Goal: Information Seeking & Learning: Find specific fact

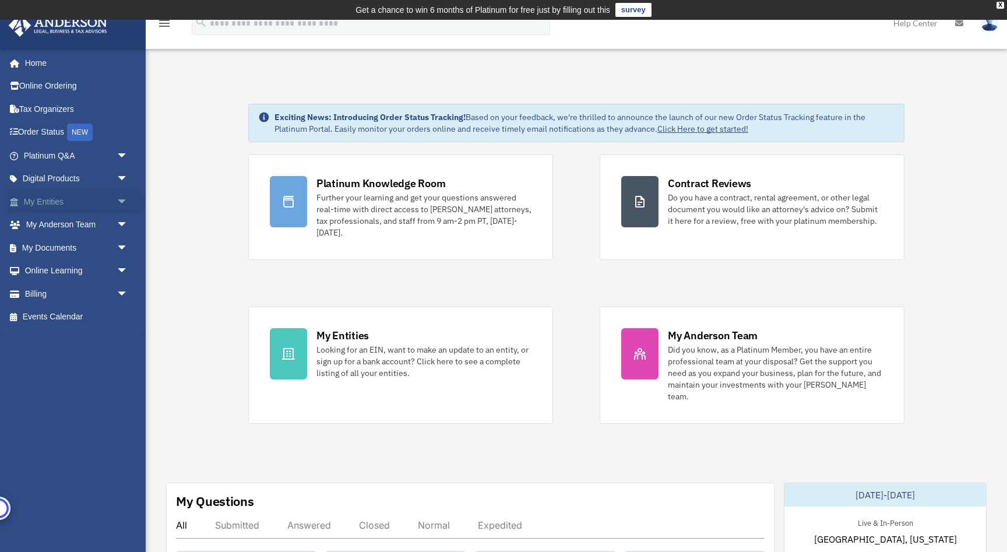
click at [117, 200] on span "arrow_drop_down" at bounding box center [128, 202] width 23 height 24
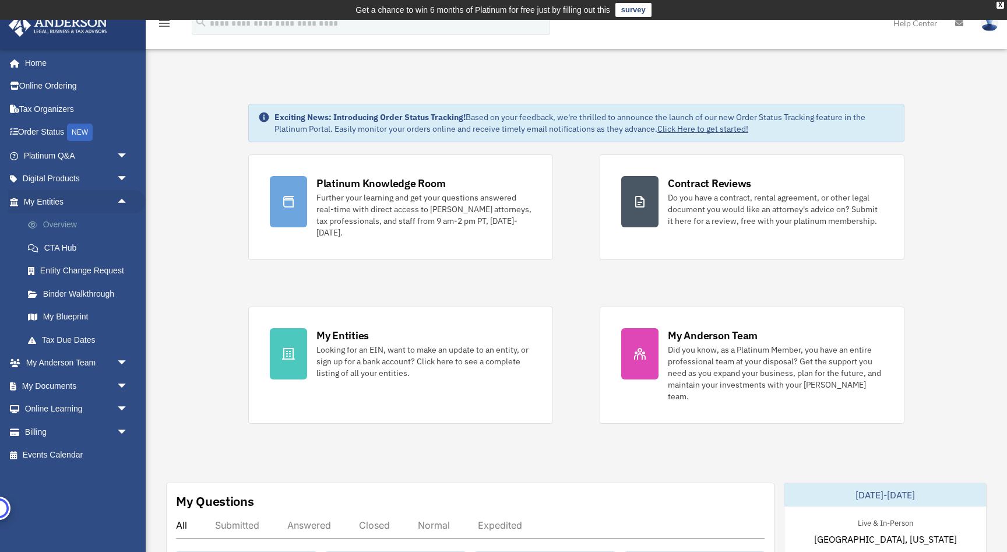
click at [90, 230] on link "Overview" at bounding box center [80, 224] width 129 height 23
click at [64, 227] on link "Overview" at bounding box center [80, 224] width 129 height 23
click at [85, 365] on link "My Anderson Team arrow_drop_down" at bounding box center [76, 362] width 137 height 23
click at [119, 364] on span "arrow_drop_down" at bounding box center [128, 363] width 23 height 24
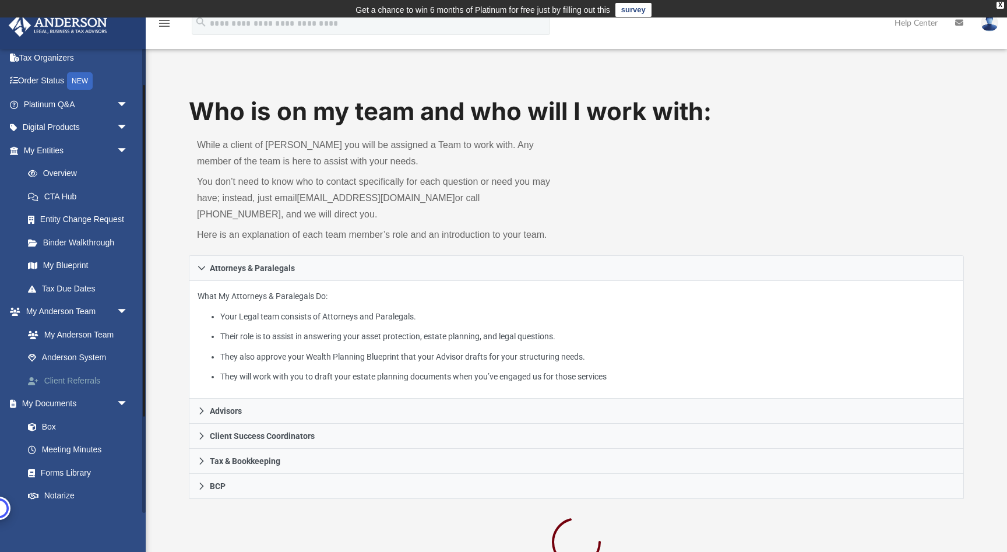
scroll to position [53, 0]
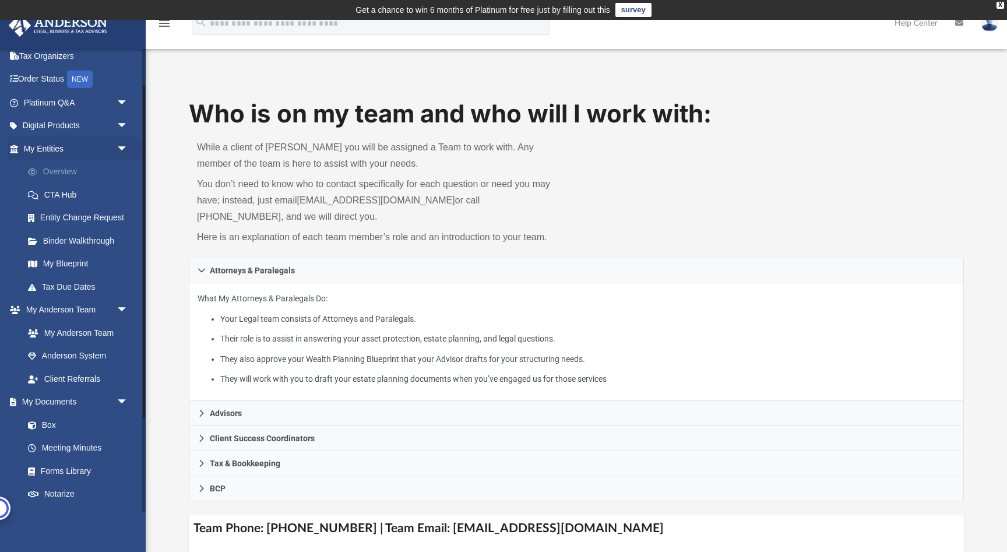
click at [62, 169] on link "Overview" at bounding box center [80, 171] width 129 height 23
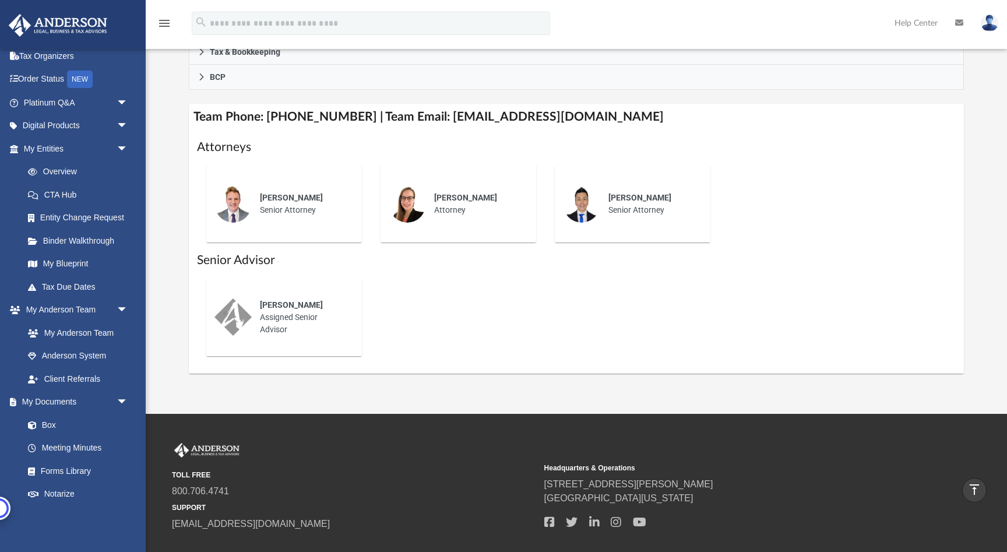
scroll to position [412, 0]
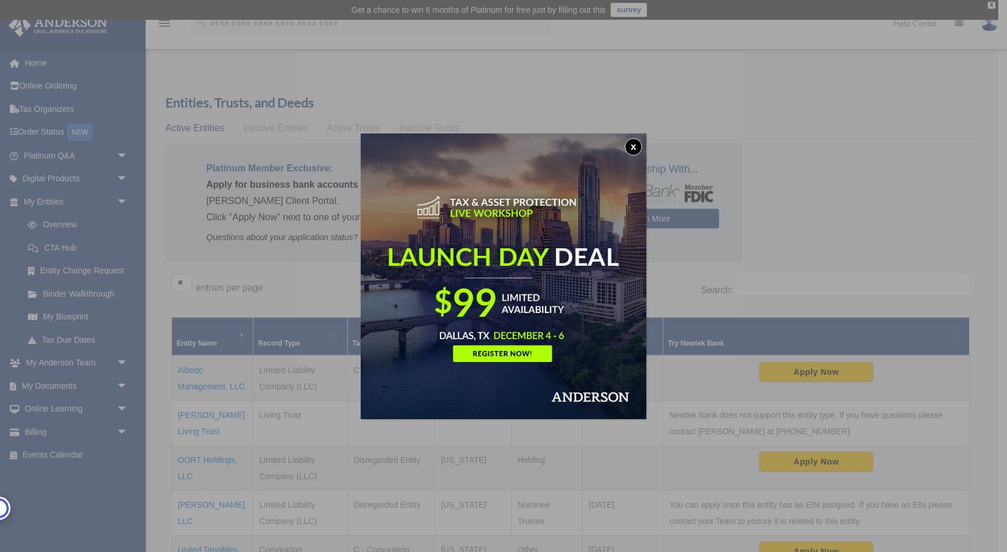
click at [633, 145] on button "x" at bounding box center [633, 146] width 17 height 17
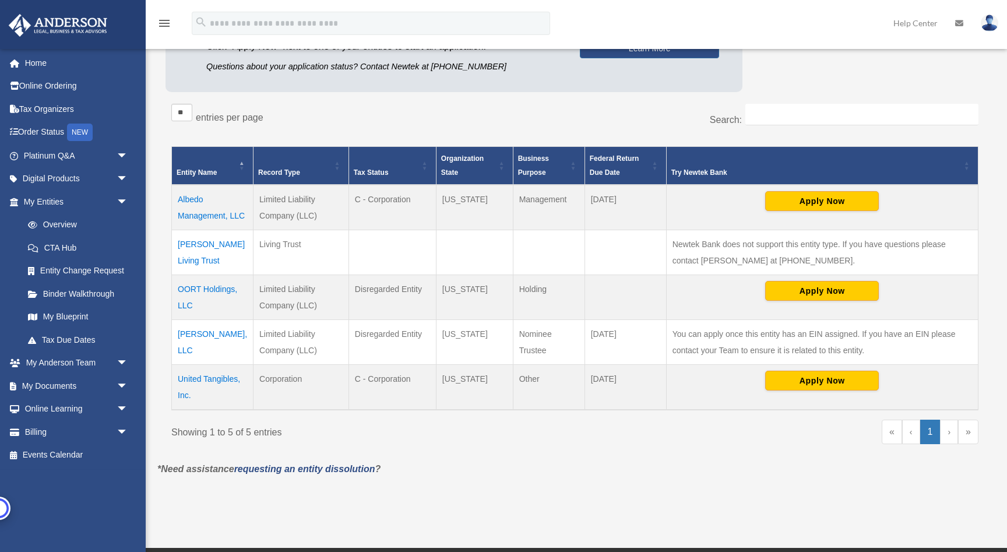
scroll to position [171, 0]
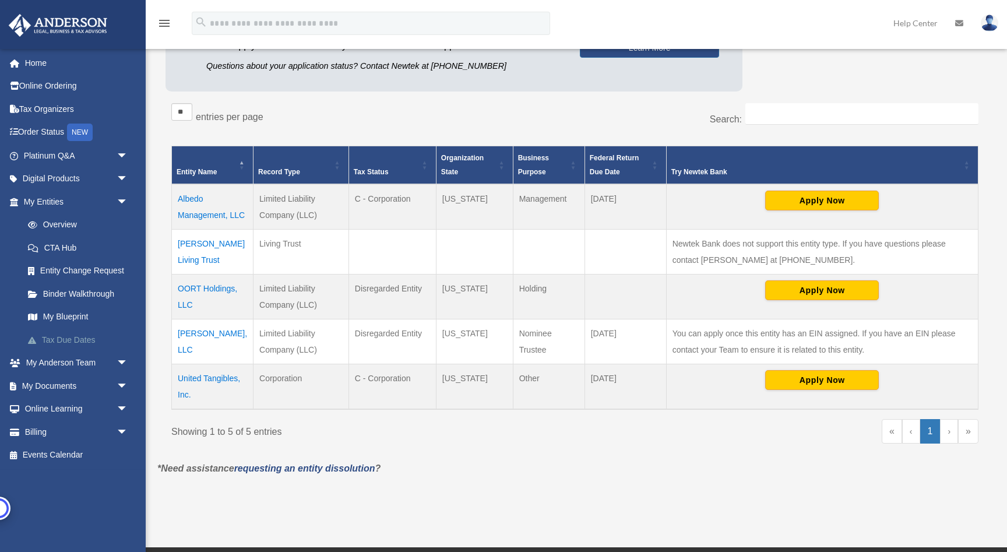
click at [76, 339] on link "Tax Due Dates" at bounding box center [80, 339] width 129 height 23
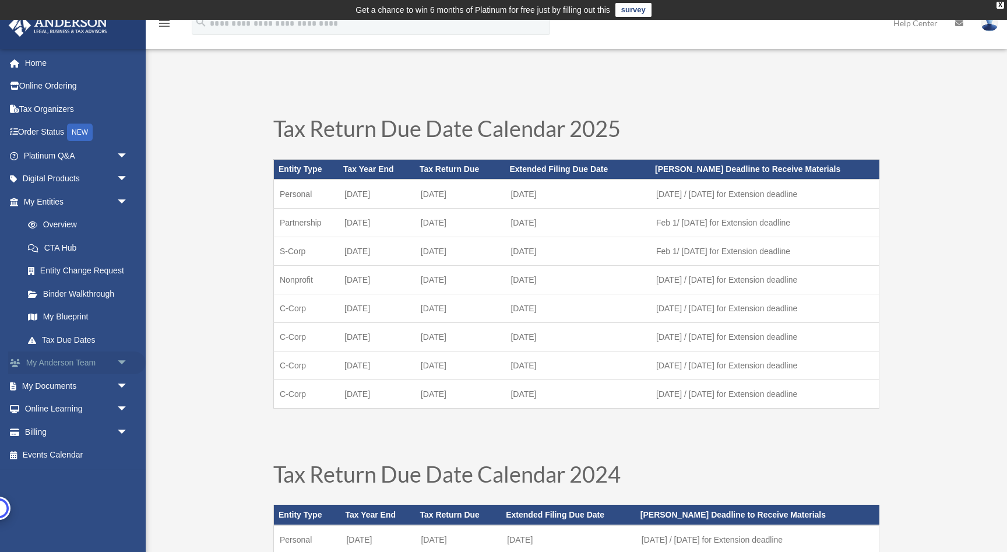
click at [85, 361] on link "My Anderson Team arrow_drop_down" at bounding box center [76, 362] width 137 height 23
click at [117, 362] on span "arrow_drop_down" at bounding box center [128, 363] width 23 height 24
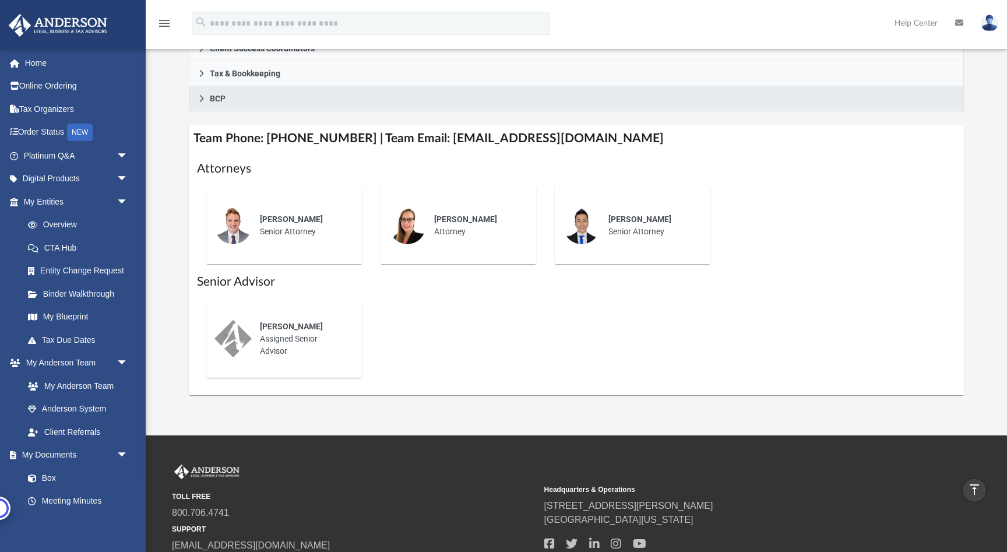
scroll to position [385, 0]
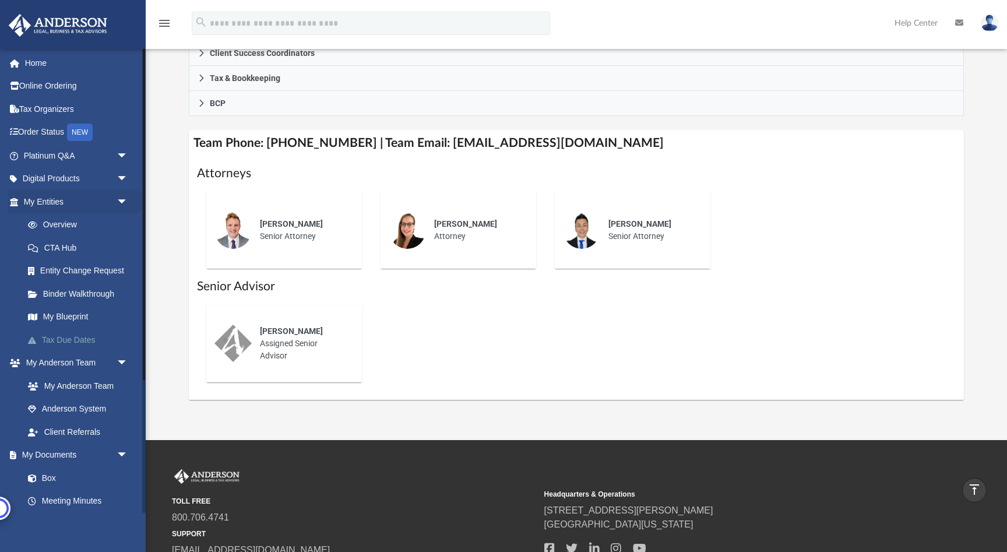
click at [75, 340] on link "Tax Due Dates" at bounding box center [80, 339] width 129 height 23
